Goal: Check status: Verify the current state of an ongoing process or item

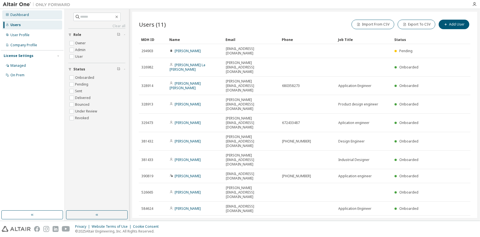
click at [17, 15] on div "Dashboard" at bounding box center [19, 15] width 19 height 4
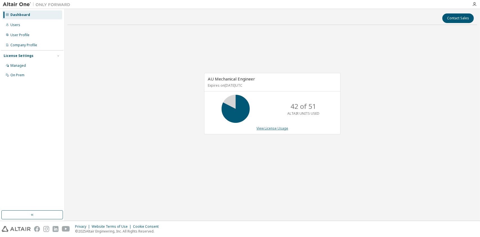
click at [277, 128] on link "View License Usage" at bounding box center [272, 128] width 32 height 5
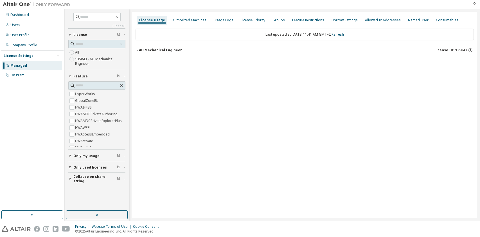
click at [176, 48] on div "AU Mechanical Engineer" at bounding box center [160, 50] width 43 height 4
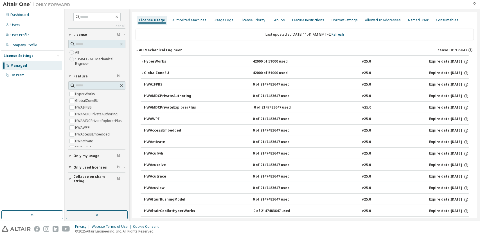
click at [164, 60] on div "HyperWorks" at bounding box center [169, 61] width 51 height 5
